Goal: Information Seeking & Learning: Learn about a topic

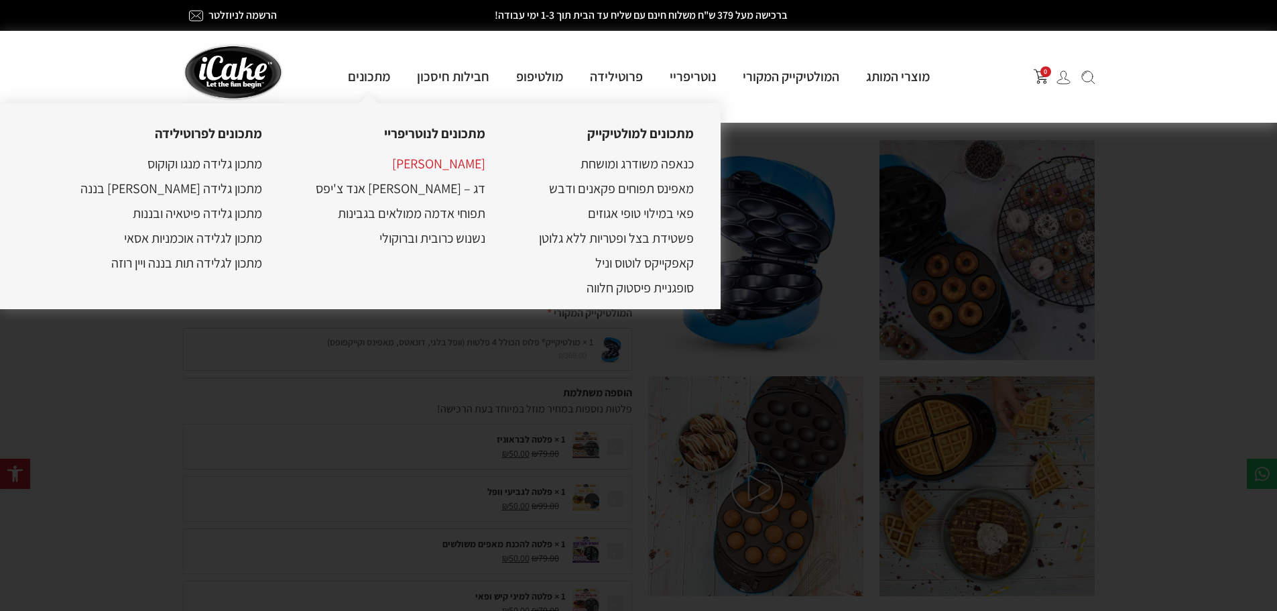
click at [414, 164] on link "[PERSON_NAME]" at bounding box center [438, 163] width 93 height 17
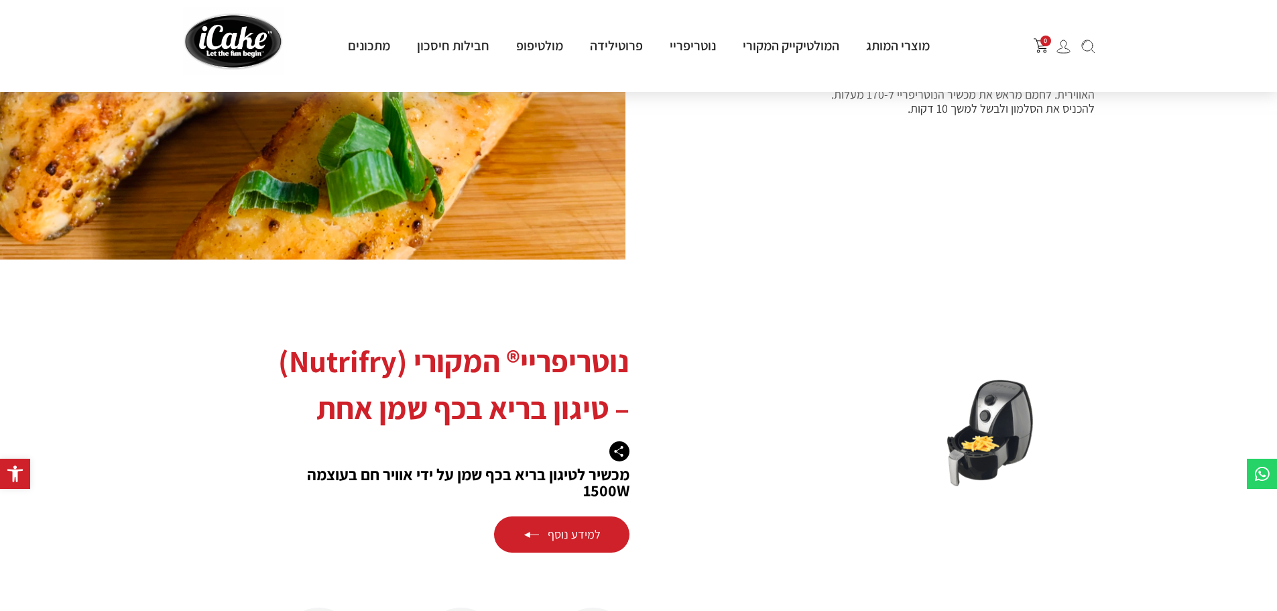
scroll to position [1408, 0]
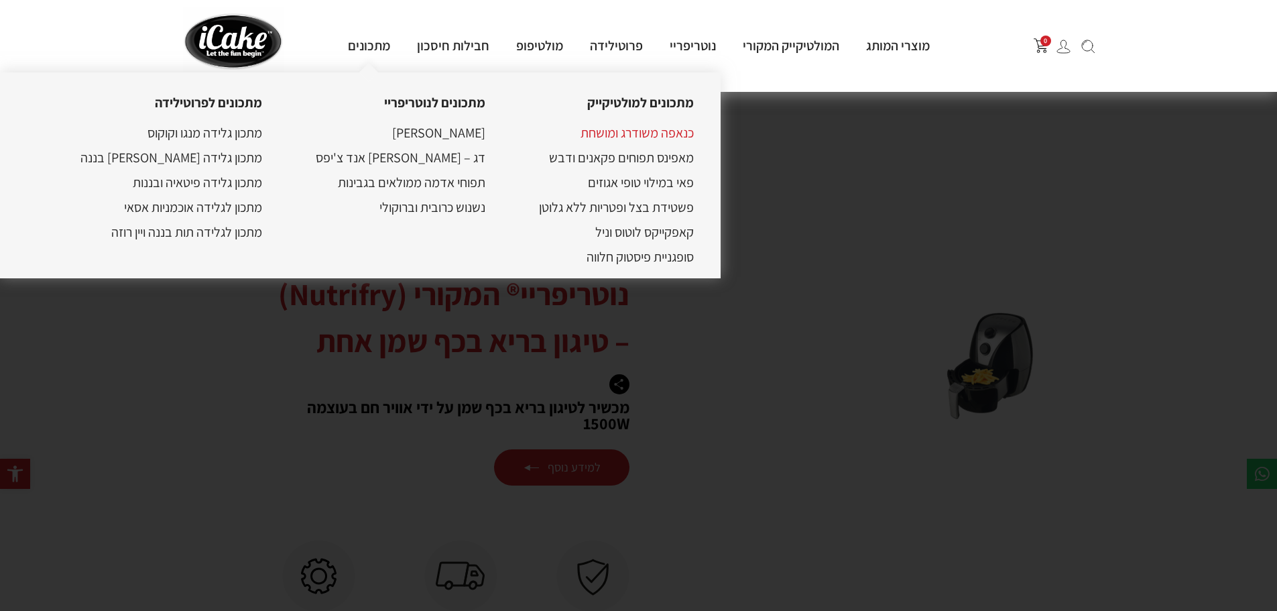
click at [625, 134] on link "כנאפה משודרג ומושחת" at bounding box center [637, 132] width 113 height 17
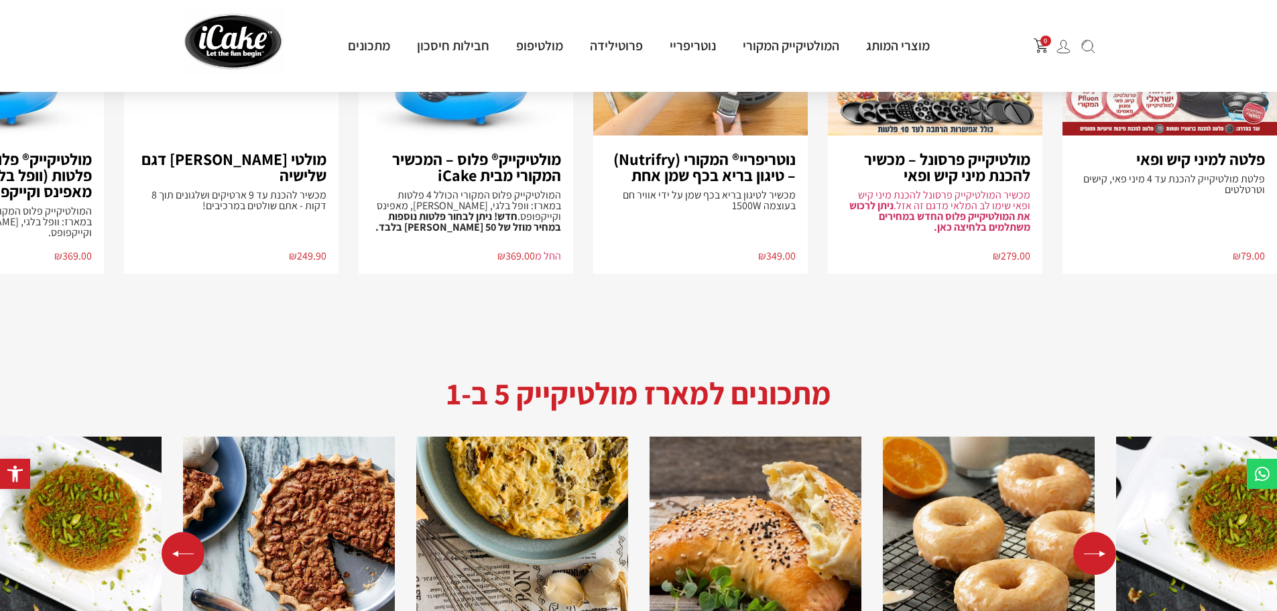
scroll to position [2481, 0]
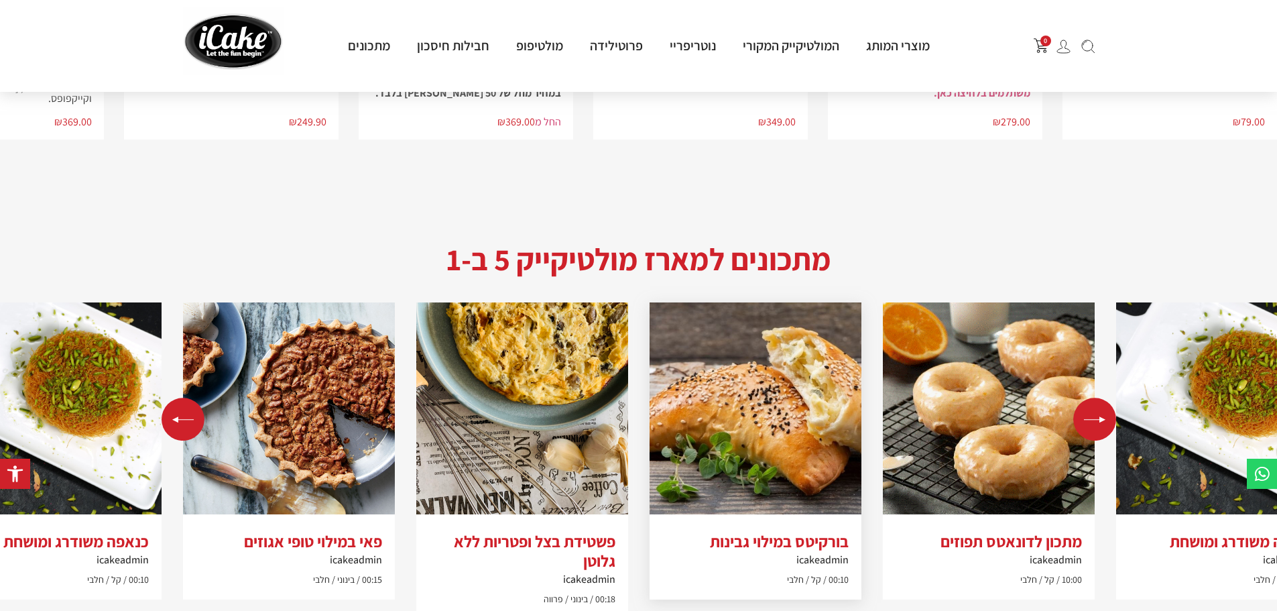
click at [772, 401] on img "2 / 5" at bounding box center [756, 408] width 212 height 212
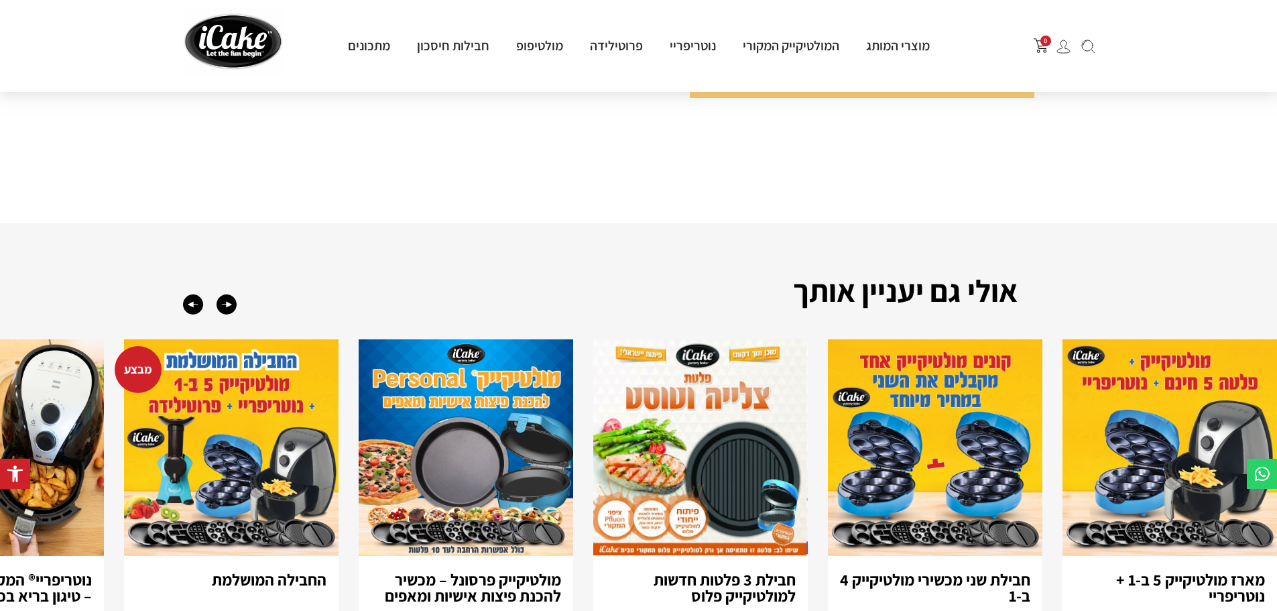
scroll to position [2146, 0]
